Goal: Transaction & Acquisition: Purchase product/service

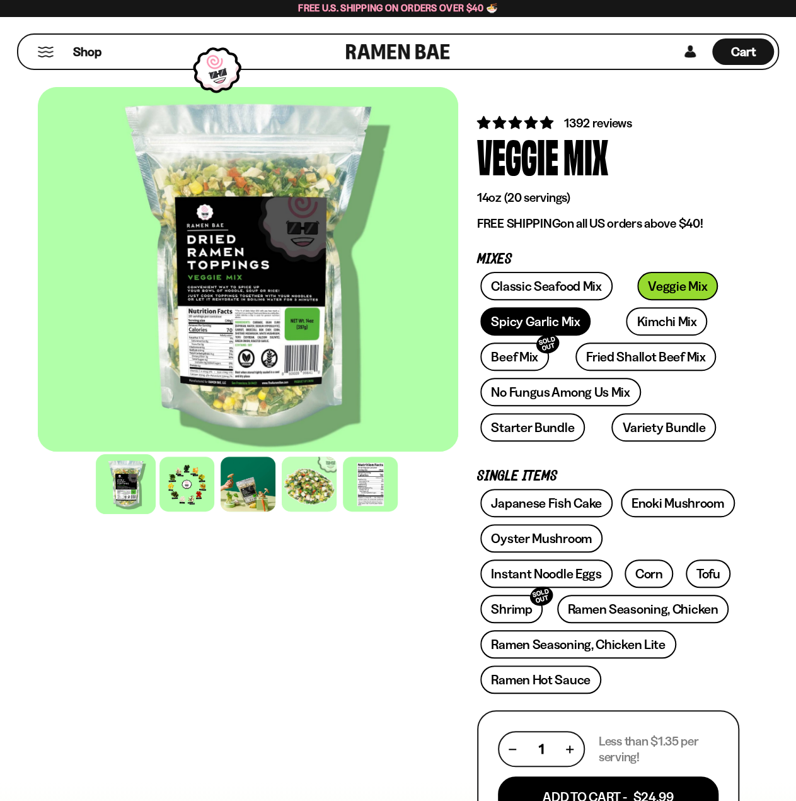
click at [574, 315] on link "Spicy Garlic Mix" at bounding box center [536, 321] width 110 height 28
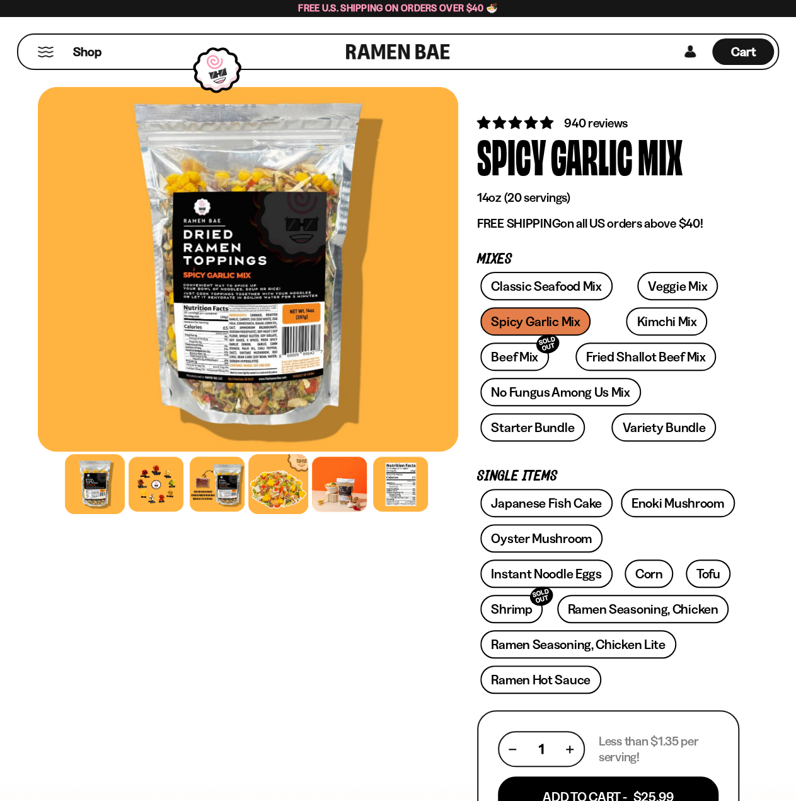
click at [280, 496] on div at bounding box center [278, 484] width 60 height 60
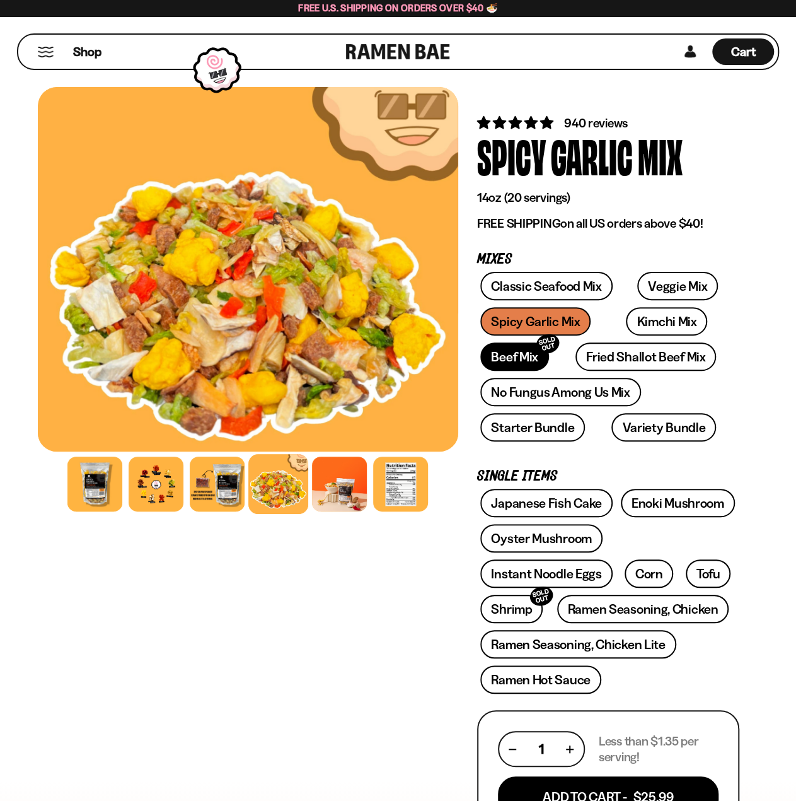
click at [501, 361] on link "Beef Mix SOLD OUT" at bounding box center [515, 356] width 69 height 28
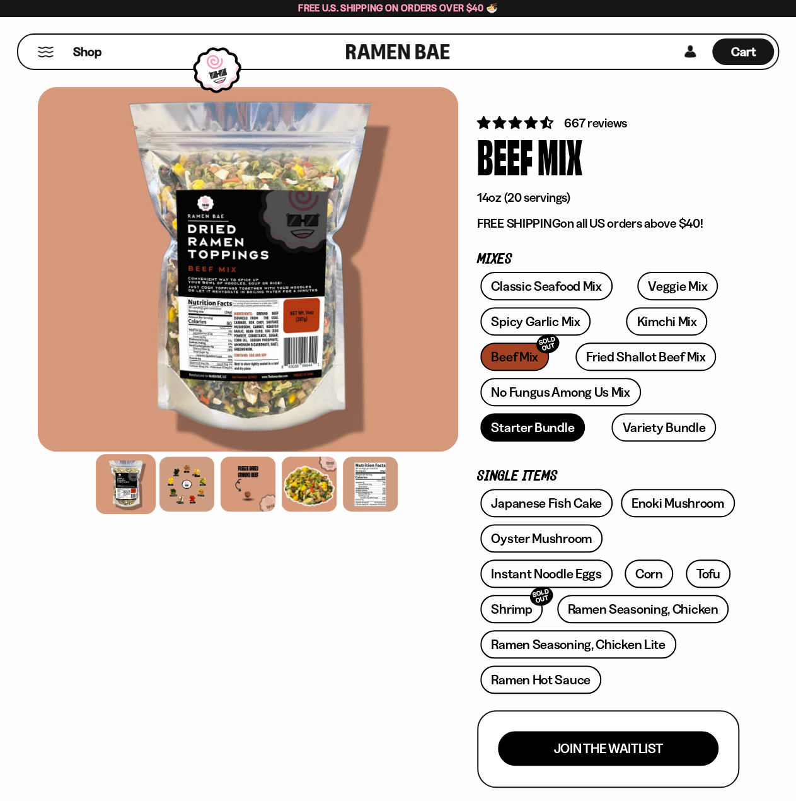
click at [527, 431] on link "Starter Bundle" at bounding box center [533, 427] width 105 height 28
